Goal: Task Accomplishment & Management: Use online tool/utility

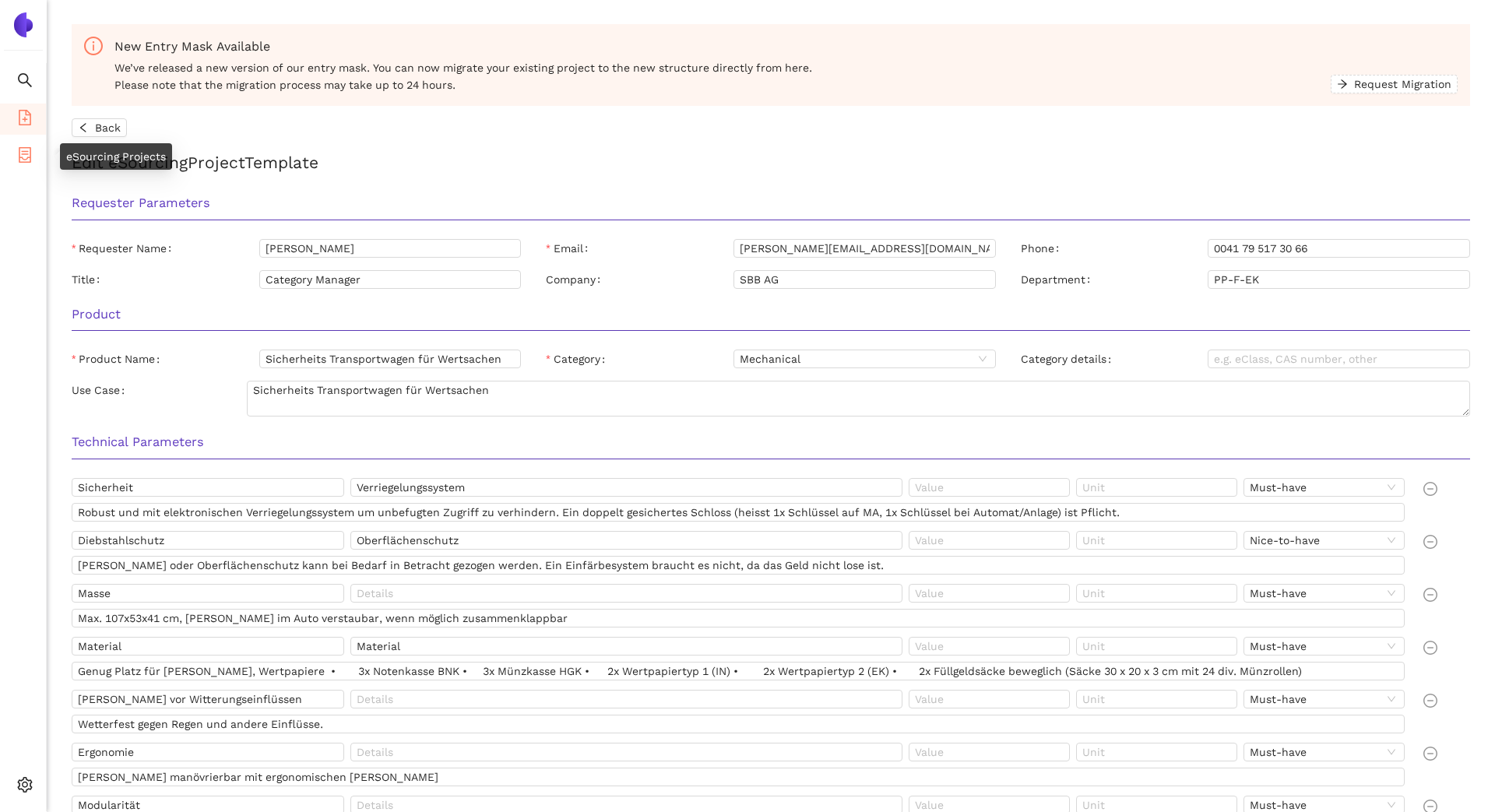
click at [31, 150] on icon "container" at bounding box center [25, 155] width 15 height 15
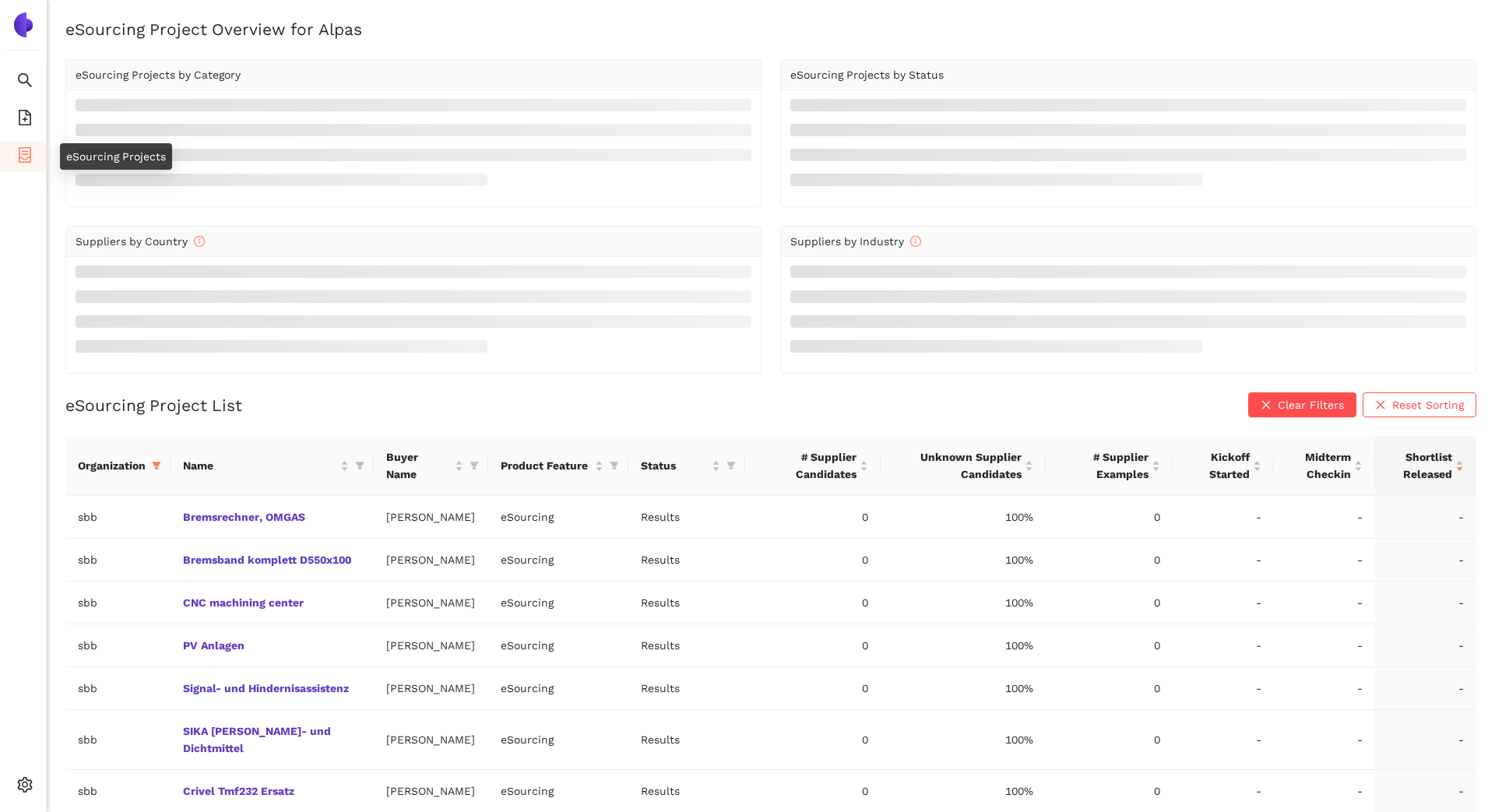
scroll to position [19, 0]
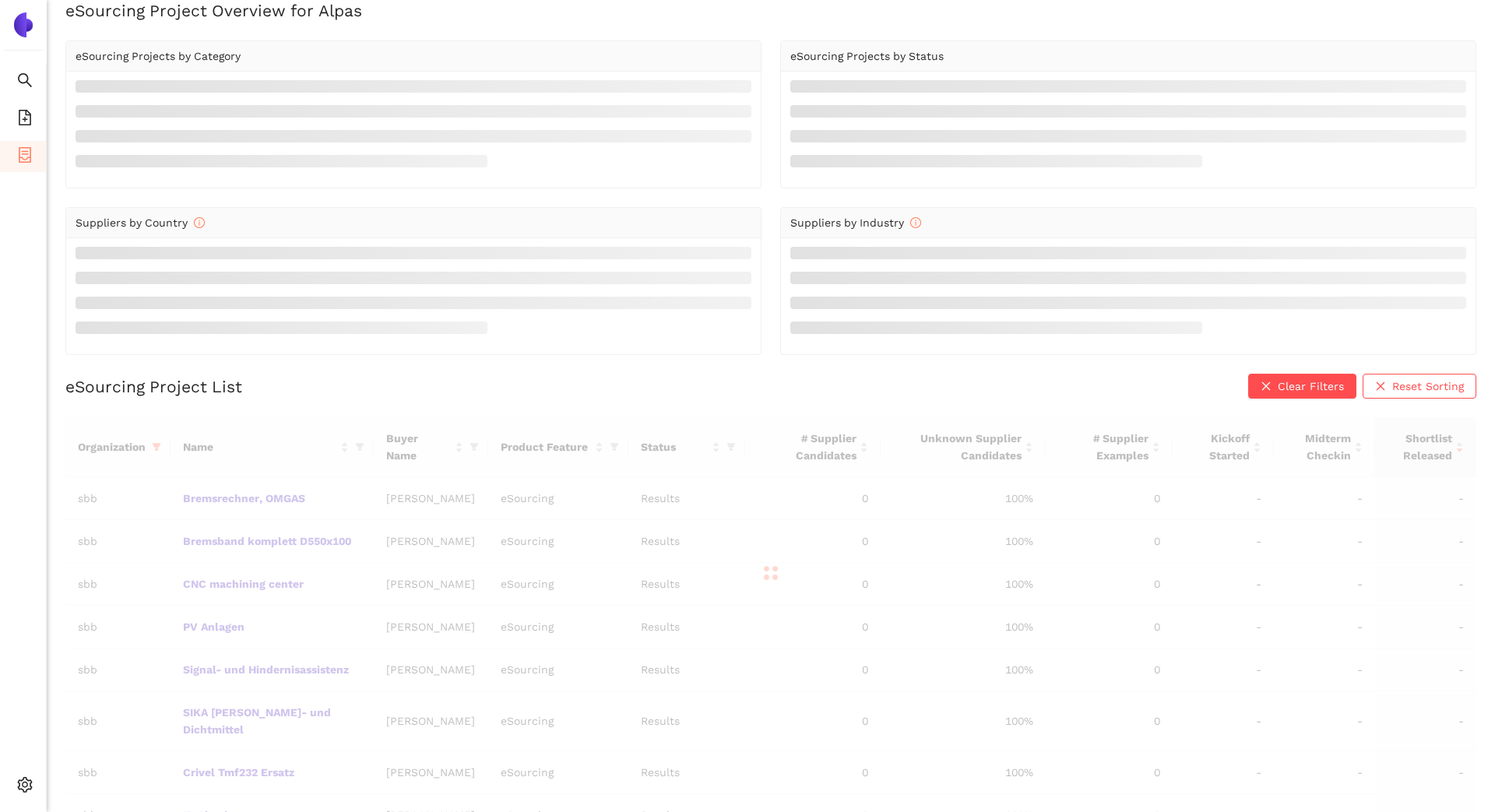
click at [158, 445] on div at bounding box center [771, 572] width 1411 height 311
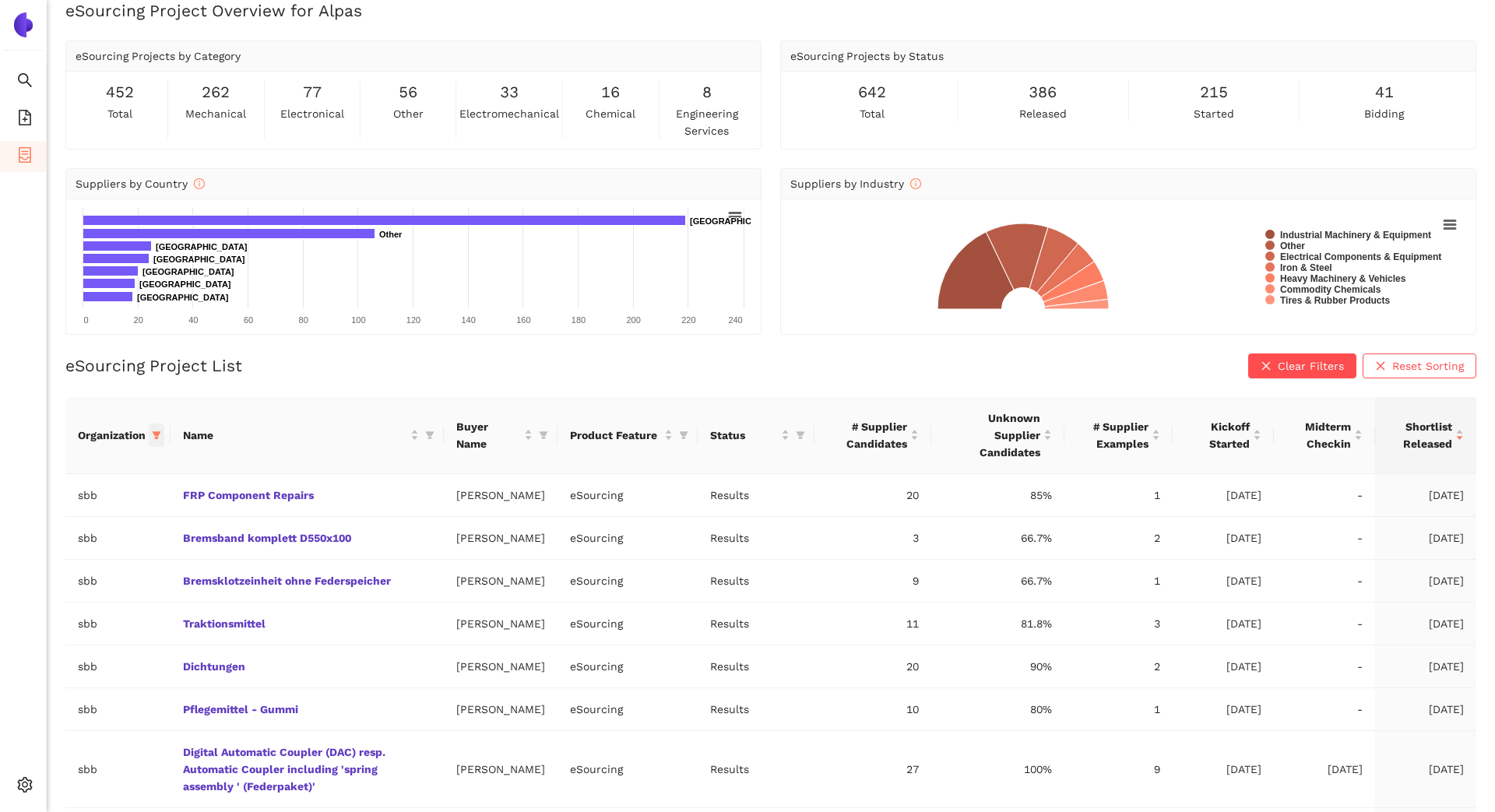
click at [157, 435] on icon "filter" at bounding box center [157, 435] width 8 height 8
click at [132, 454] on span at bounding box center [101, 466] width 169 height 25
click at [44, 702] on span "Reset" at bounding box center [38, 708] width 30 height 17
checkbox input "false"
click at [53, 680] on span "avl-list" at bounding box center [54, 676] width 42 height 13
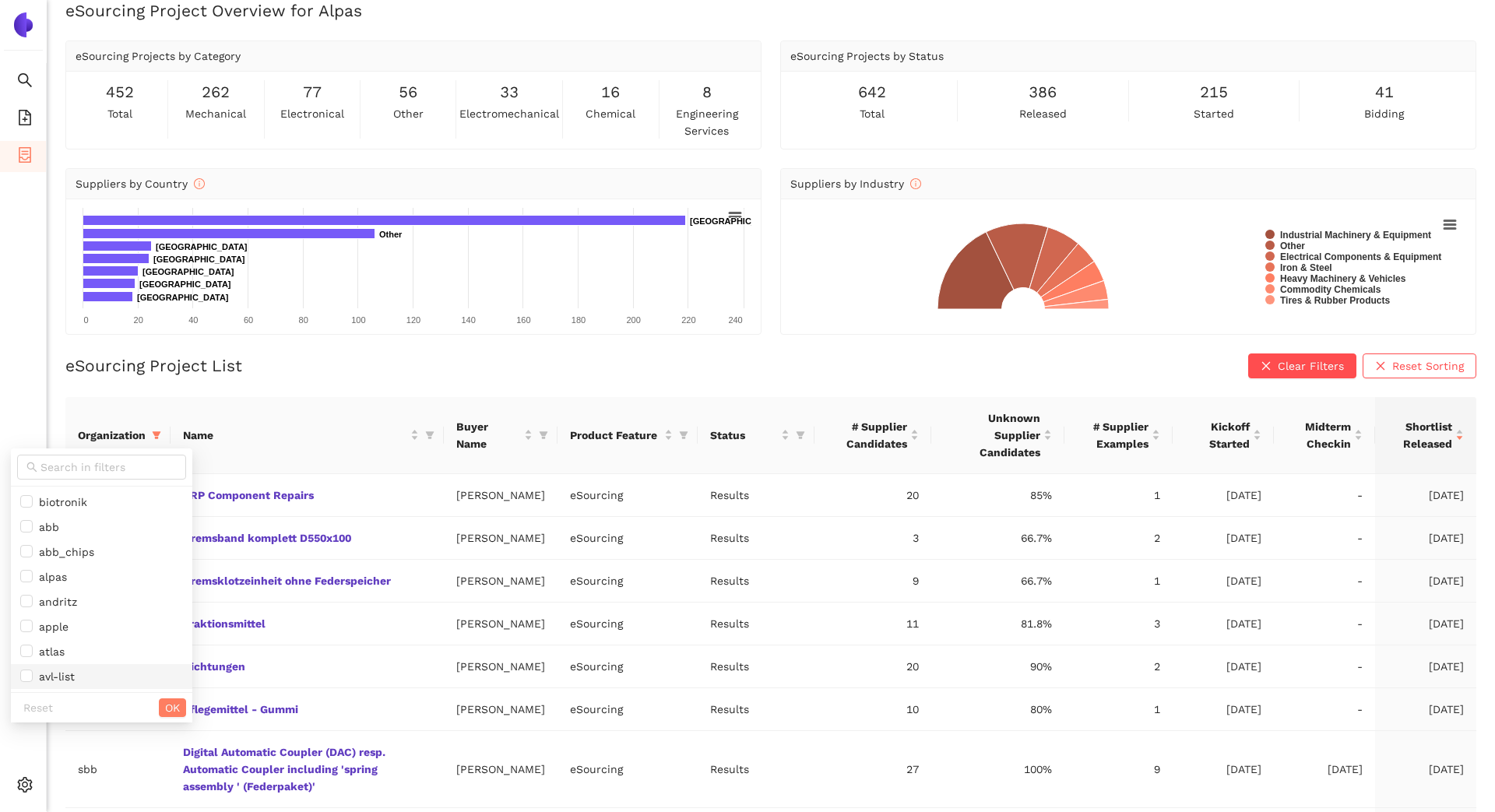
checkbox input "true"
click at [159, 715] on button "OK" at bounding box center [172, 708] width 27 height 19
